Goal: Task Accomplishment & Management: Complete application form

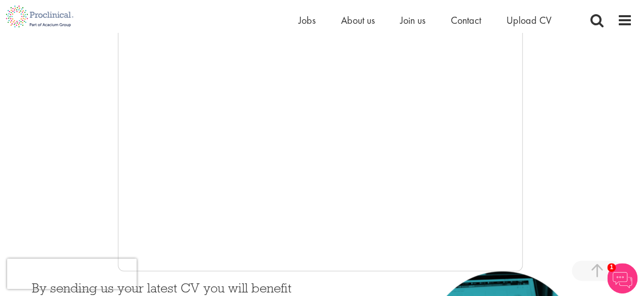
scroll to position [202, 0]
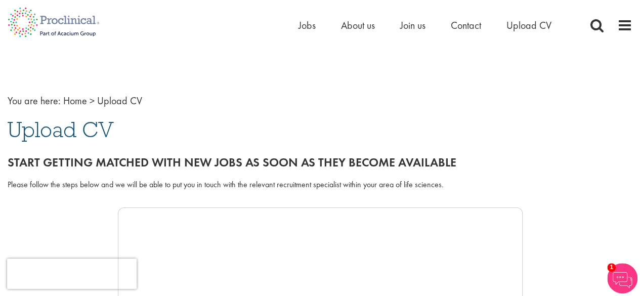
click at [382, 202] on div "Please follow the steps below and we will be able to put you in touch with the …" at bounding box center [320, 190] width 640 height 33
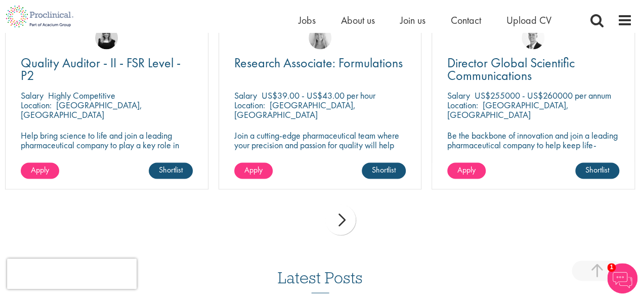
scroll to position [759, 0]
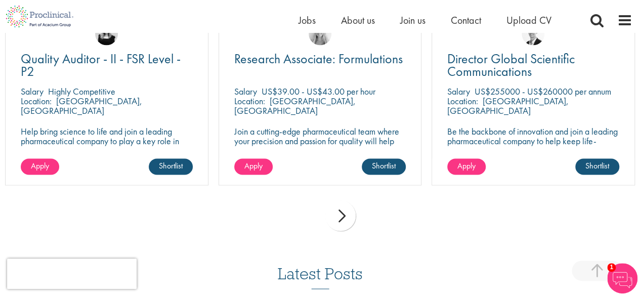
click at [611, 274] on img at bounding box center [622, 278] width 30 height 30
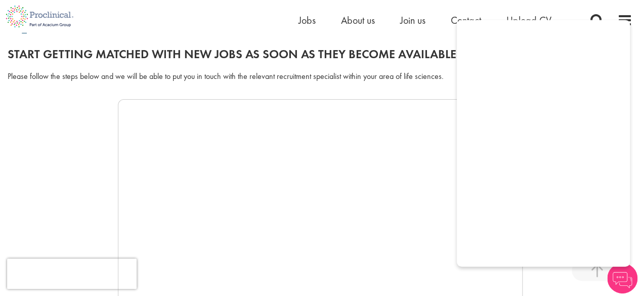
scroll to position [202, 0]
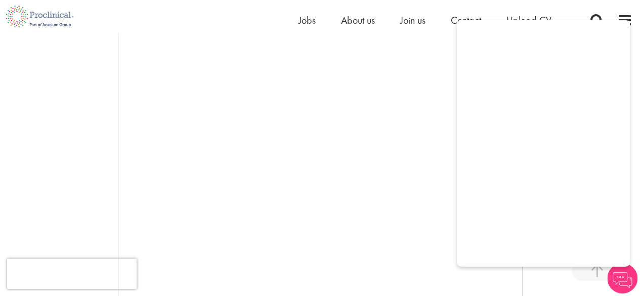
click at [77, 71] on div at bounding box center [320, 157] width 625 height 304
click at [621, 288] on img at bounding box center [622, 278] width 30 height 30
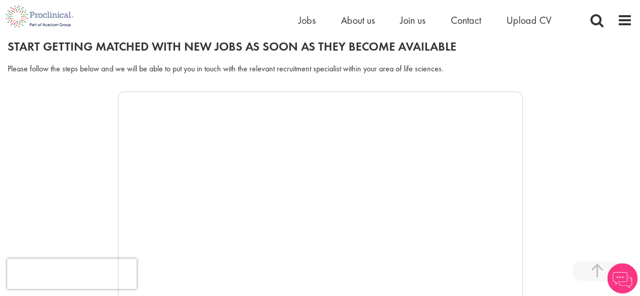
scroll to position [113, 0]
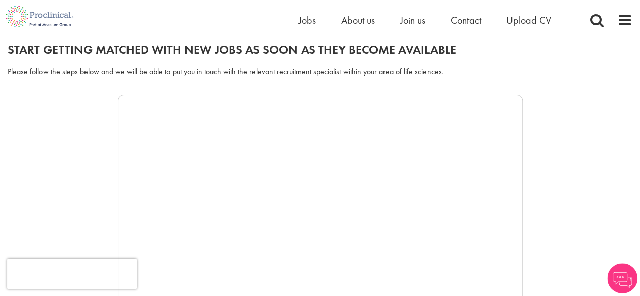
click at [97, 61] on div "Please follow the steps below and we will be able to put you in touch with the …" at bounding box center [320, 77] width 640 height 33
click at [73, 113] on div at bounding box center [320, 247] width 625 height 304
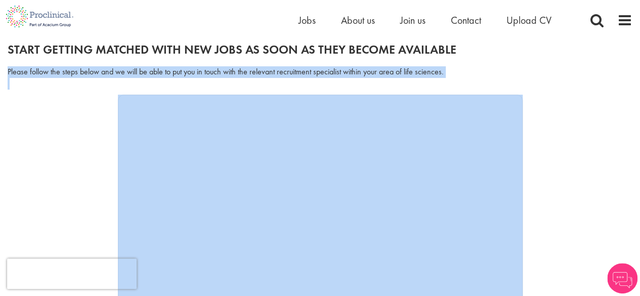
click at [73, 113] on div at bounding box center [320, 247] width 625 height 304
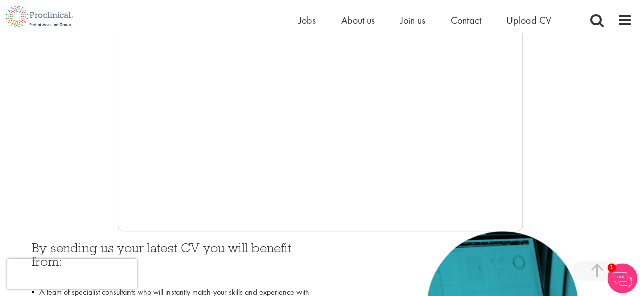
scroll to position [265, 0]
